Goal: Information Seeking & Learning: Find specific fact

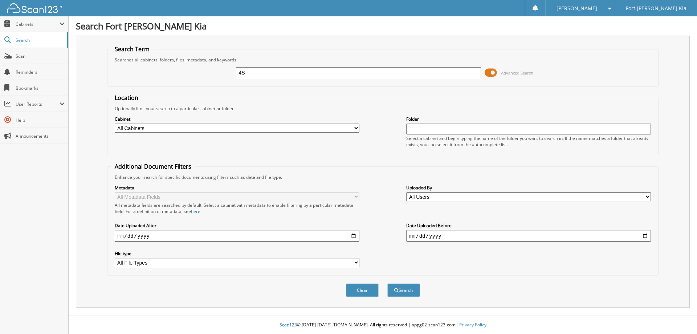
type input "4"
paste input "S7247032U"
type input "S7247032U"
click at [387, 283] on button "Search" at bounding box center [403, 289] width 33 height 13
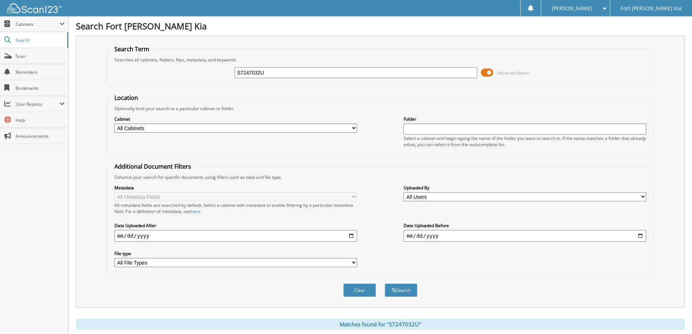
click at [490, 72] on span at bounding box center [487, 72] width 12 height 11
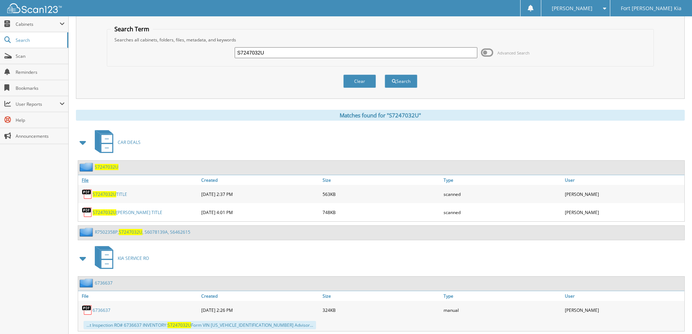
scroll to position [39, 0]
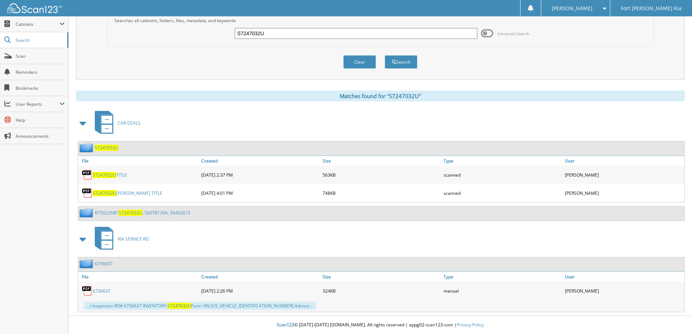
click at [109, 193] on span "S7247032U" at bounding box center [105, 193] width 24 height 6
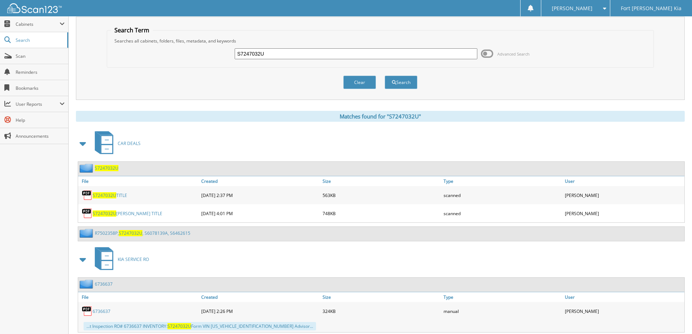
scroll to position [0, 0]
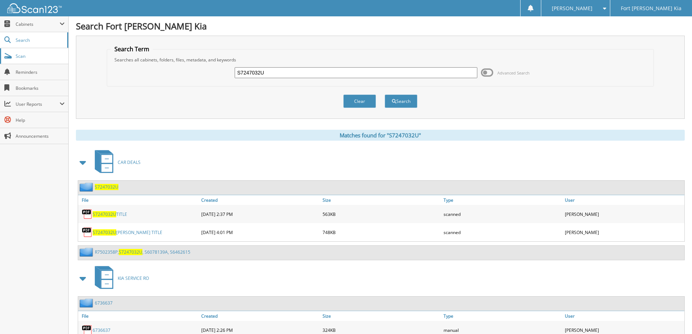
click at [35, 62] on link "Scan" at bounding box center [34, 56] width 68 height 16
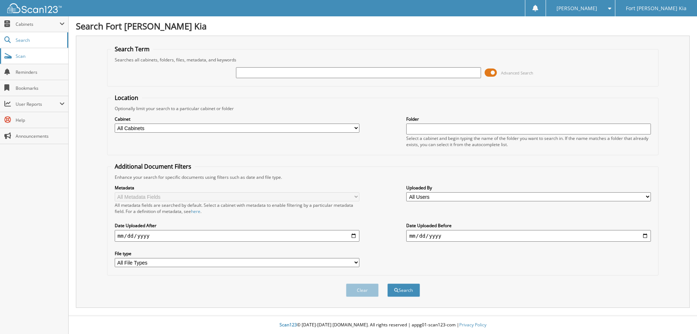
click at [31, 61] on link "Scan" at bounding box center [34, 56] width 68 height 16
type input "S7783773"
click at [387, 283] on button "Search" at bounding box center [403, 289] width 33 height 13
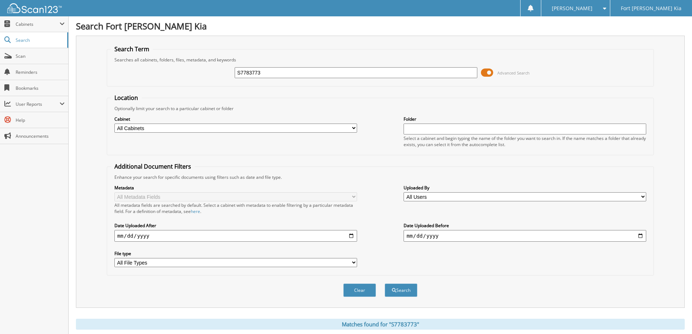
click at [492, 71] on span at bounding box center [487, 72] width 12 height 11
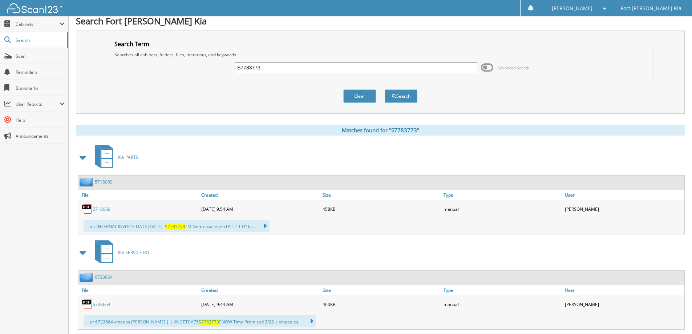
scroll to position [92, 0]
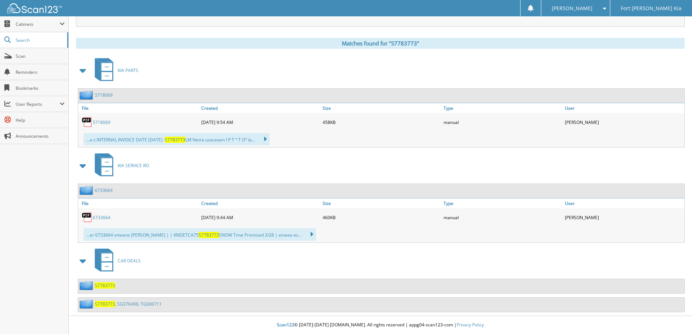
click at [148, 303] on link "S7783773 , SG376496, TG006711" at bounding box center [128, 304] width 67 height 6
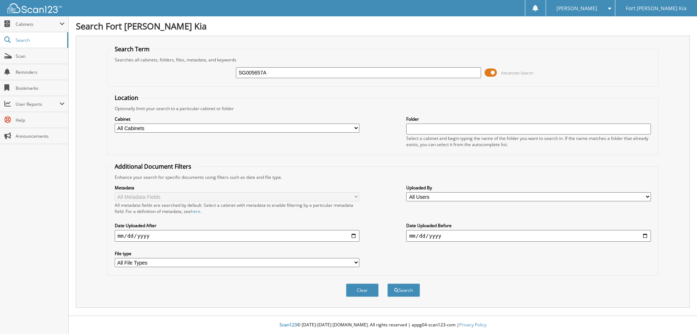
type input "SG005657A"
click at [387, 283] on button "Search" at bounding box center [403, 289] width 33 height 13
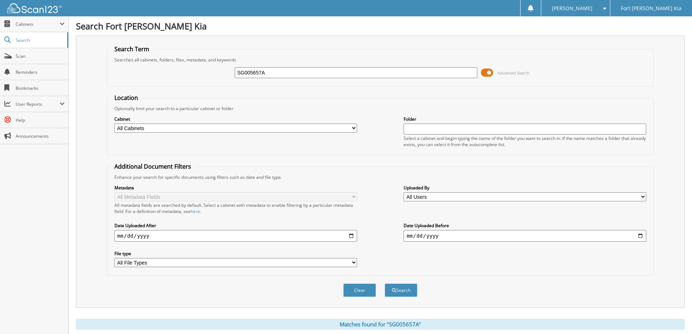
click at [491, 72] on span at bounding box center [487, 72] width 12 height 11
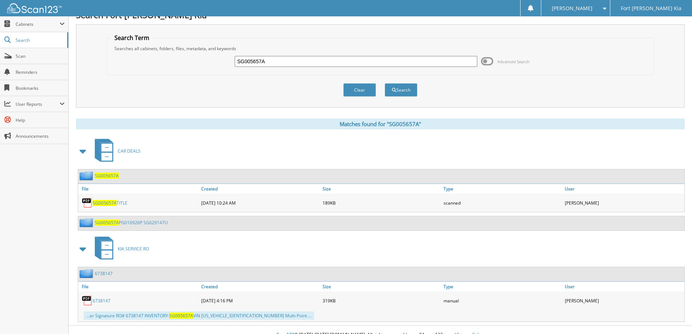
scroll to position [21, 0]
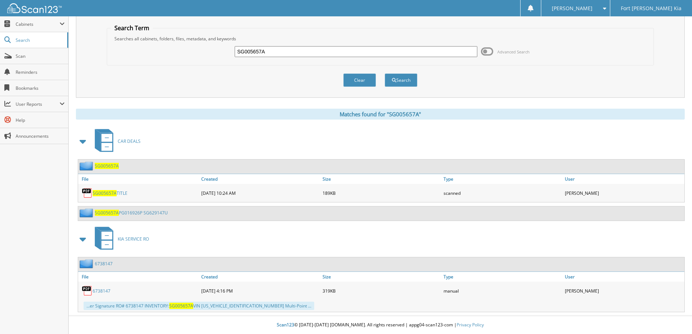
click at [111, 165] on span "SG005657A" at bounding box center [107, 166] width 24 height 6
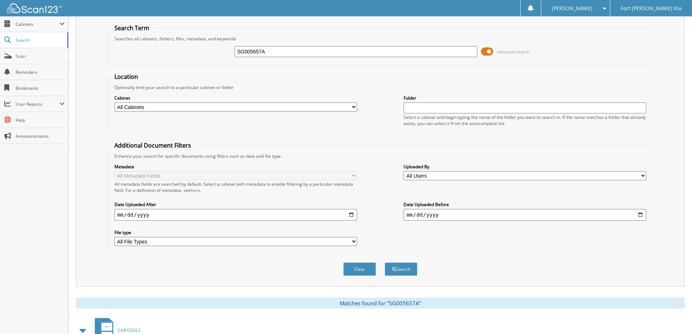
click at [485, 53] on span at bounding box center [487, 51] width 12 height 11
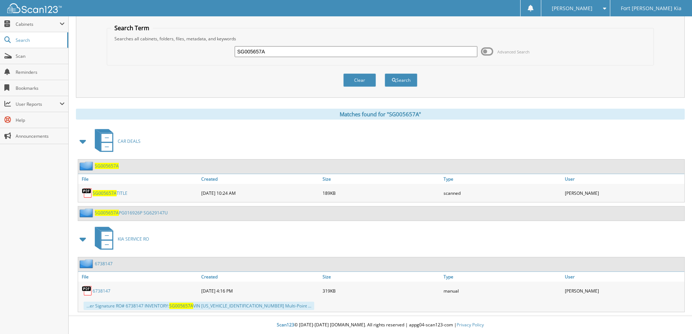
click at [116, 214] on span "SG005657A" at bounding box center [107, 213] width 24 height 6
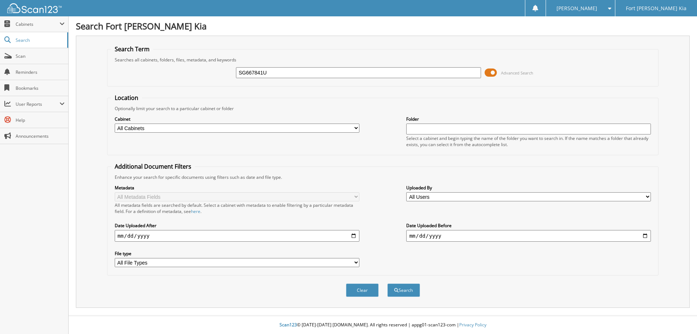
type input "SG667841U"
click at [387, 283] on button "Search" at bounding box center [403, 289] width 33 height 13
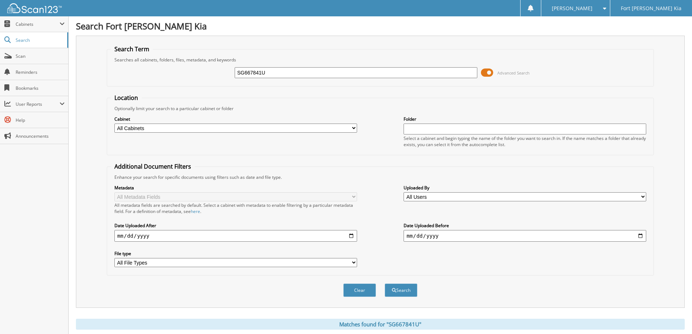
click at [488, 73] on span at bounding box center [487, 72] width 12 height 11
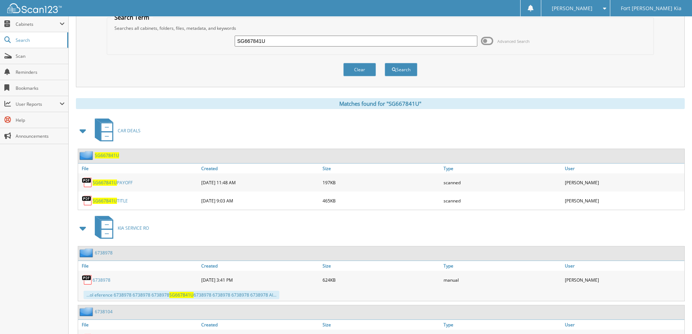
scroll to position [73, 0]
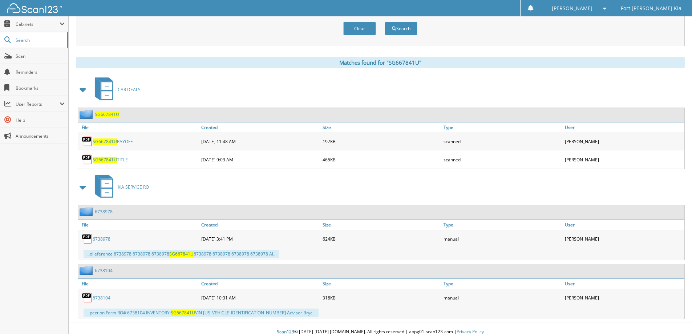
click at [112, 115] on span "SG667841U" at bounding box center [107, 114] width 24 height 6
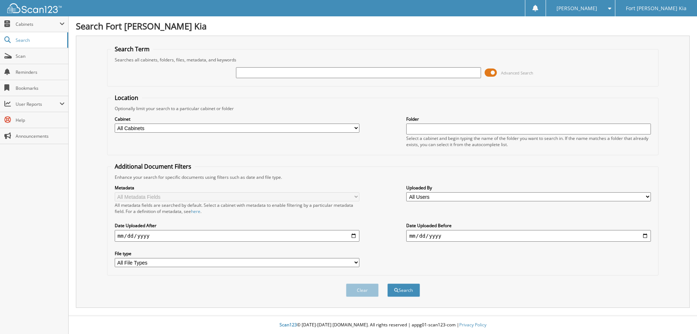
click at [312, 74] on input "text" at bounding box center [358, 72] width 245 height 11
type input "S7247489A"
click at [387, 283] on button "Search" at bounding box center [403, 289] width 33 height 13
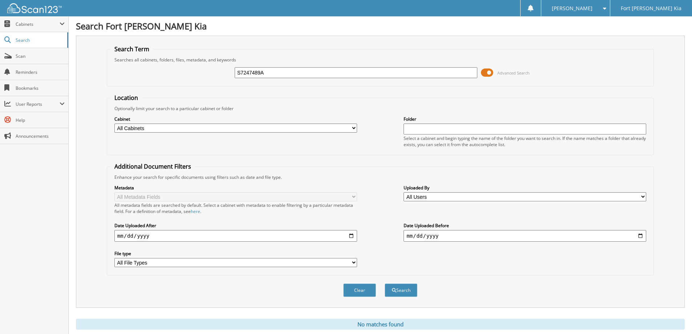
click at [486, 72] on span at bounding box center [487, 72] width 12 height 11
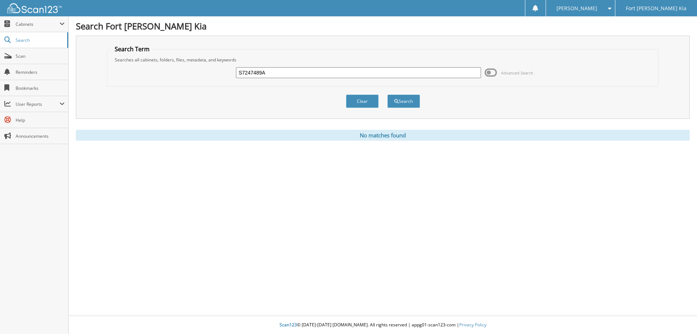
click at [273, 73] on input "S7247489A" at bounding box center [358, 72] width 245 height 11
type input "S7247489"
click at [387, 94] on button "Search" at bounding box center [403, 100] width 33 height 13
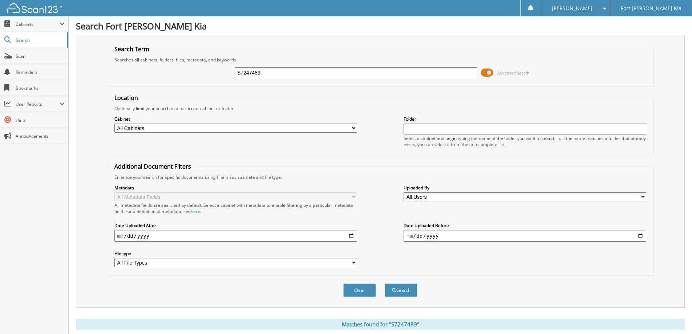
click at [483, 73] on span at bounding box center [487, 72] width 12 height 11
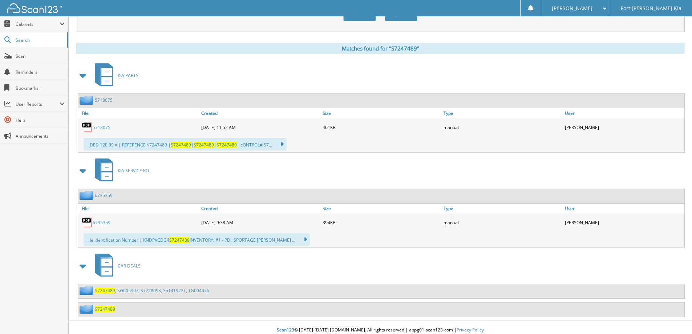
scroll to position [92, 0]
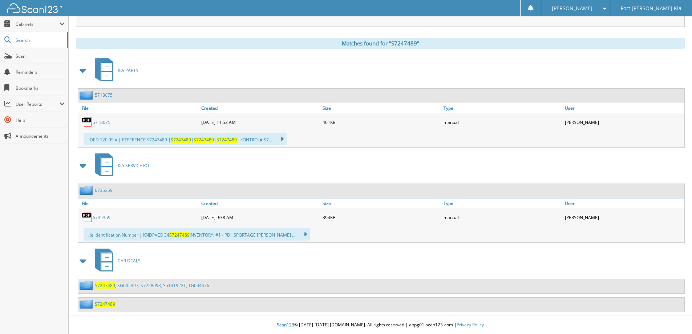
click at [130, 258] on span "CAR DEALS" at bounding box center [129, 260] width 23 height 6
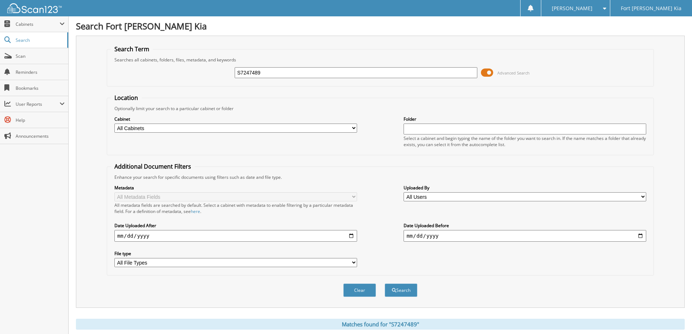
click at [489, 76] on span at bounding box center [487, 72] width 12 height 11
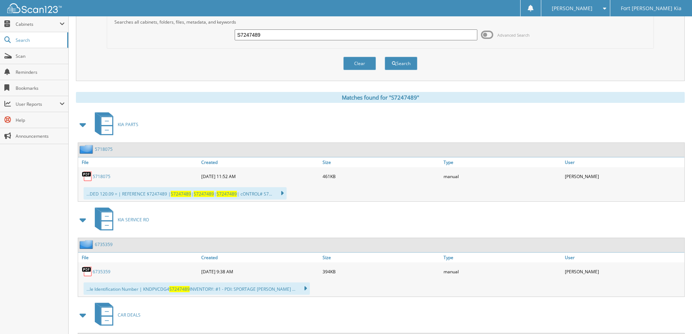
scroll to position [92, 0]
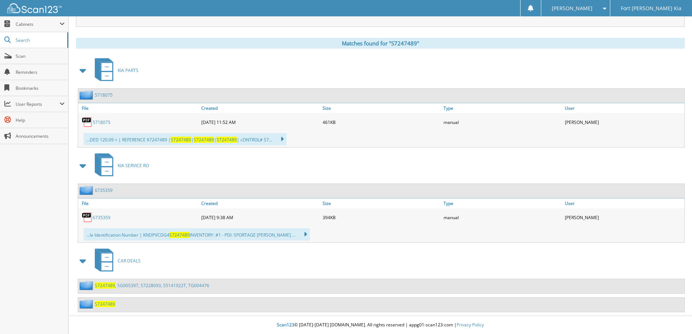
click at [125, 260] on span "CAR DEALS" at bounding box center [129, 260] width 23 height 6
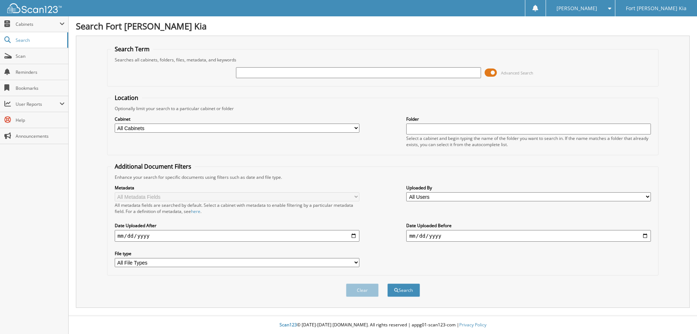
click at [307, 72] on input "text" at bounding box center [358, 72] width 245 height 11
type input "S7265013"
click at [387, 283] on button "Search" at bounding box center [403, 289] width 33 height 13
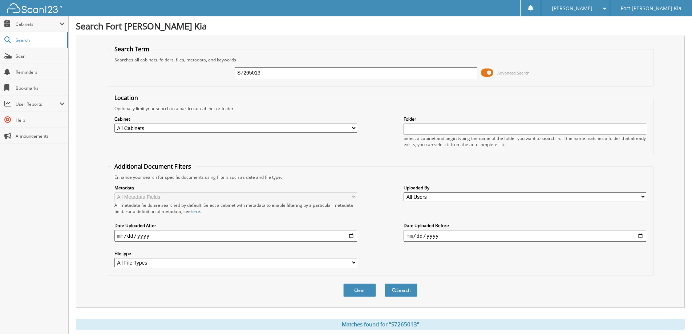
click at [486, 72] on span at bounding box center [487, 72] width 12 height 11
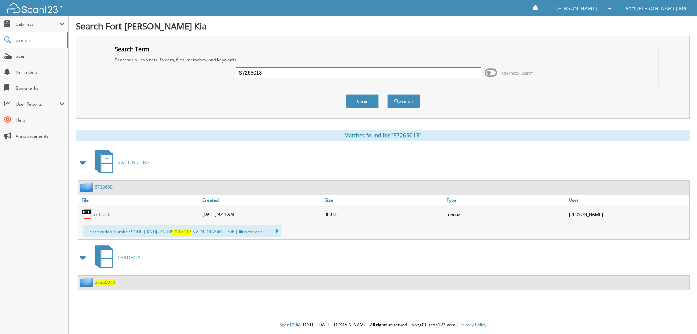
click at [106, 281] on span "S7265013" at bounding box center [105, 282] width 20 height 6
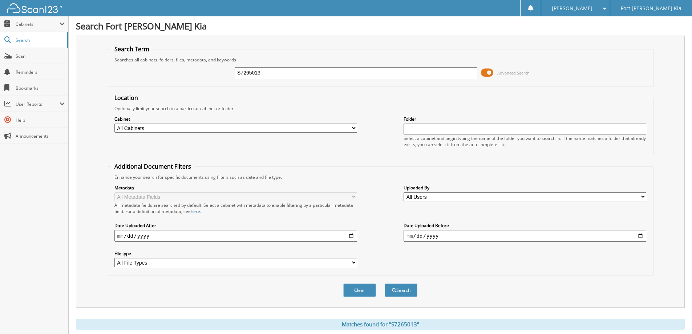
click at [489, 76] on span at bounding box center [487, 72] width 12 height 11
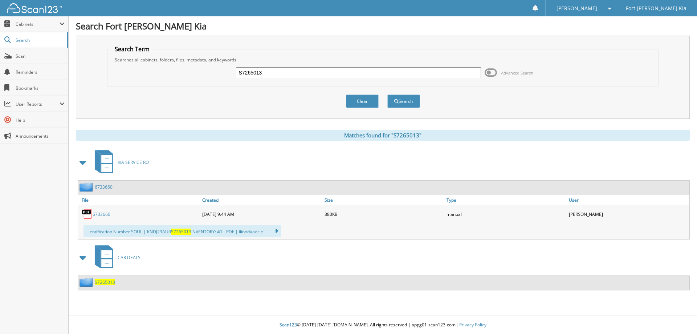
click at [103, 284] on span "S7265013" at bounding box center [105, 282] width 20 height 6
